Goal: Transaction & Acquisition: Book appointment/travel/reservation

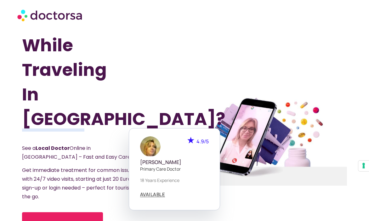
scroll to position [16, 0]
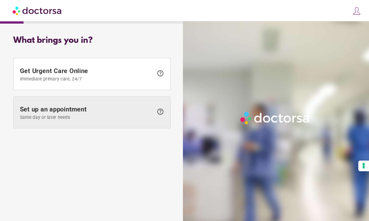
click at [162, 107] on span "Set up an appointment Same day or later needs help" at bounding box center [92, 112] width 144 height 14
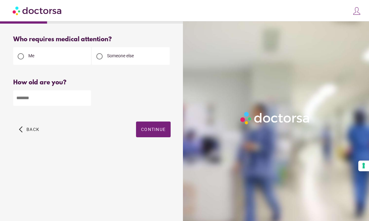
click at [69, 96] on input "number" at bounding box center [52, 97] width 78 height 15
type input "**"
click at [157, 130] on span "Continue" at bounding box center [153, 129] width 25 height 5
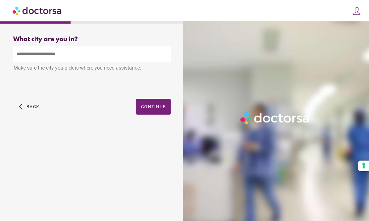
click at [112, 52] on input "text" at bounding box center [91, 53] width 157 height 15
type input "*"
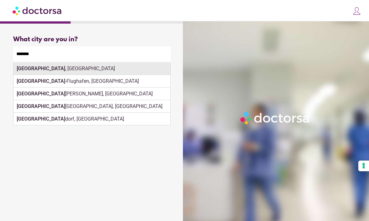
click at [82, 69] on div "[GEOGRAPHIC_DATA] , [GEOGRAPHIC_DATA]" at bounding box center [92, 68] width 157 height 13
type input "**********"
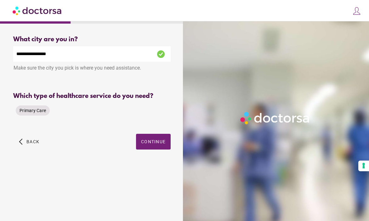
click at [44, 111] on span "Primary Care" at bounding box center [33, 110] width 26 height 5
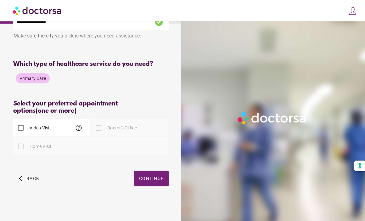
scroll to position [33, 0]
click at [50, 133] on div "Video Visit help" at bounding box center [32, 127] width 38 height 15
click at [101, 129] on div at bounding box center [98, 127] width 13 height 13
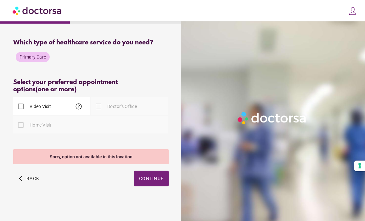
scroll to position [54, 0]
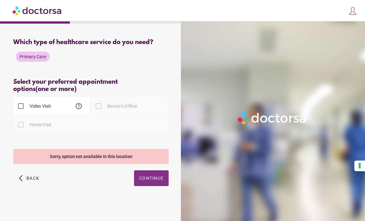
click at [151, 177] on span "Continue" at bounding box center [151, 178] width 25 height 5
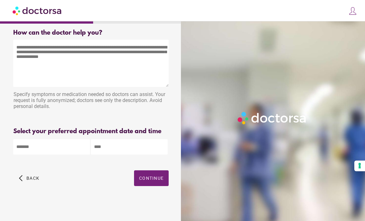
scroll to position [0, 0]
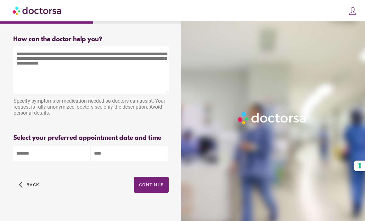
click at [113, 70] on textarea at bounding box center [91, 69] width 156 height 47
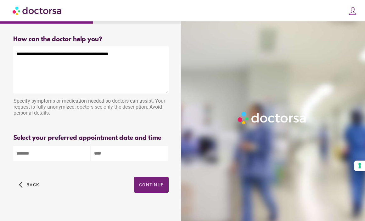
type textarea "**********"
